Goal: Information Seeking & Learning: Learn about a topic

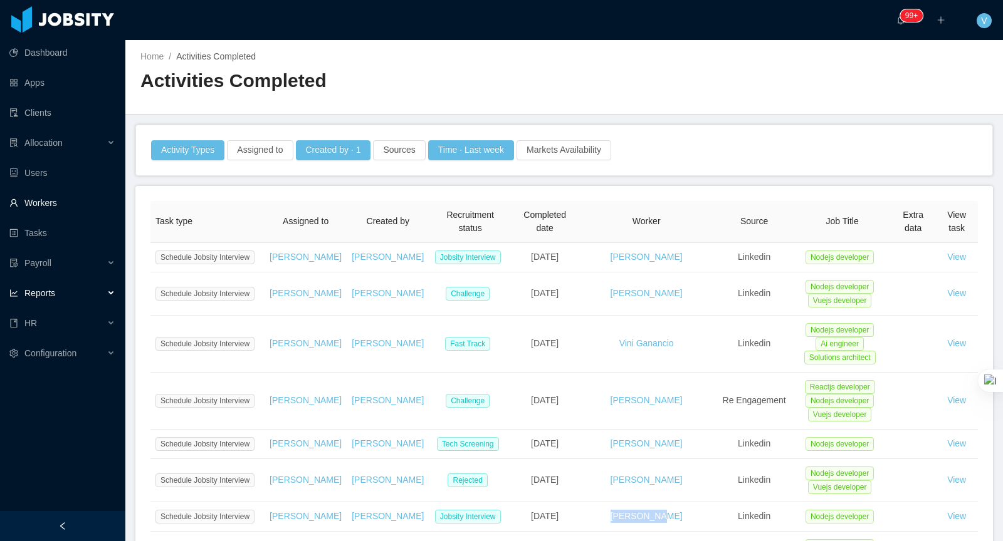
scroll to position [159, 0]
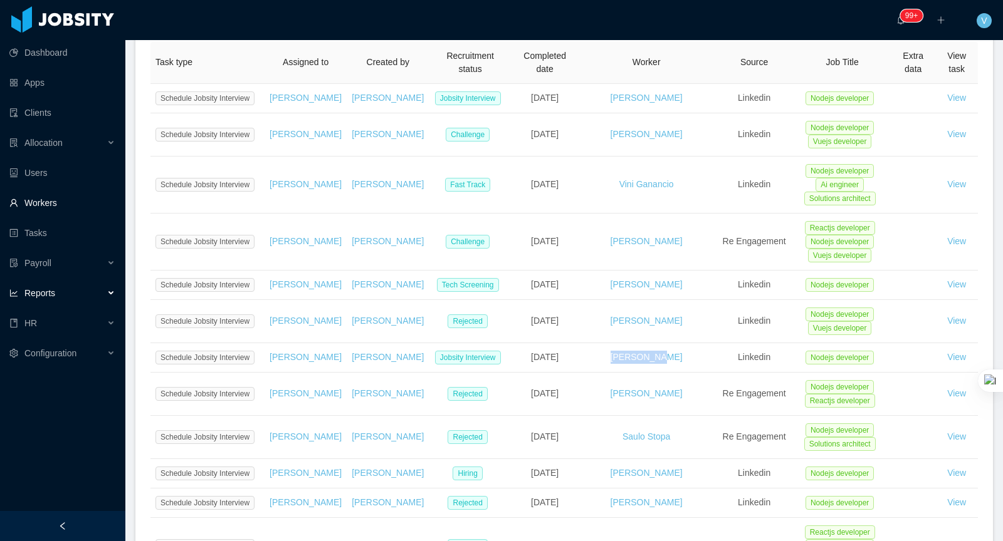
click at [73, 204] on link "Workers" at bounding box center [62, 203] width 106 height 25
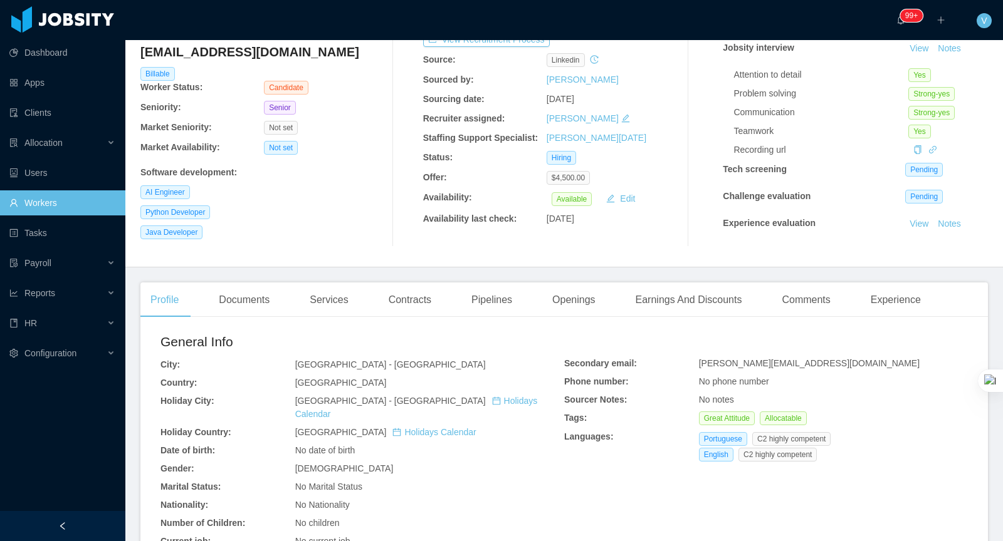
scroll to position [91, 0]
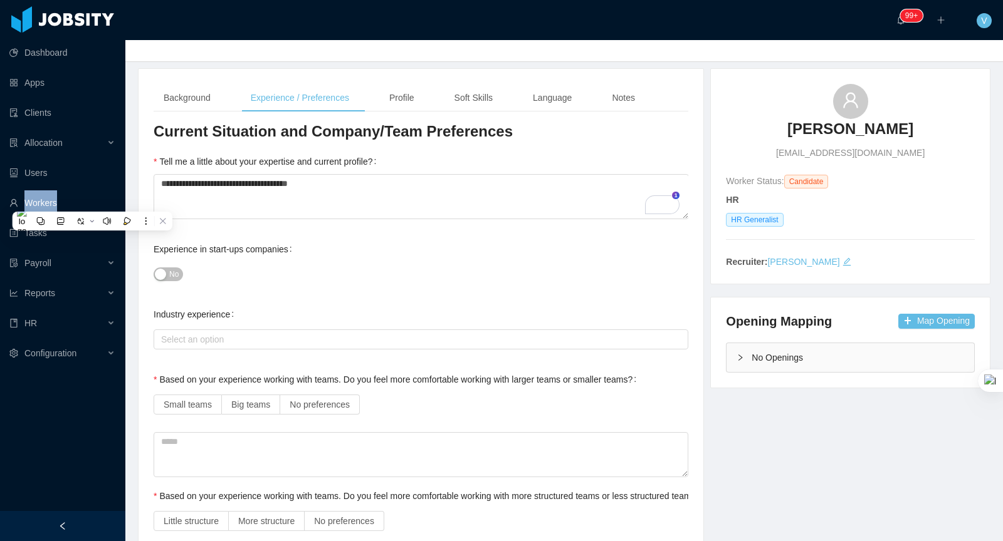
scroll to position [22, 0]
